Goal: Go to known website: Go to known website

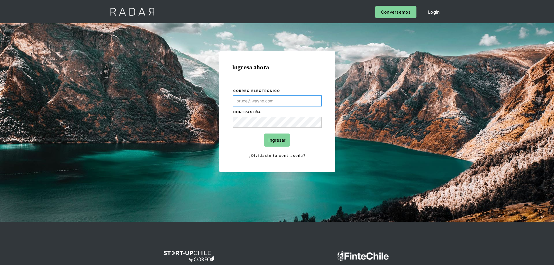
type input "jose.chacon@prontopaga.com"
